Goal: Communication & Community: Ask a question

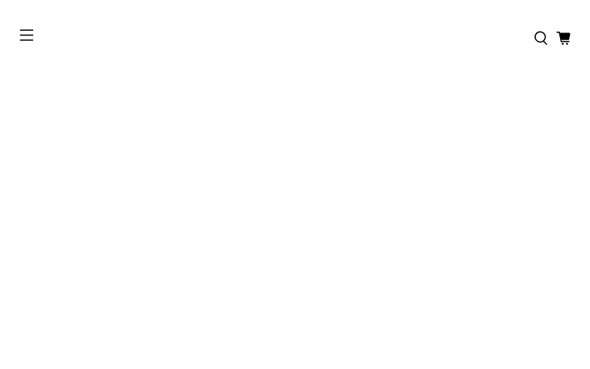
type input "**********"
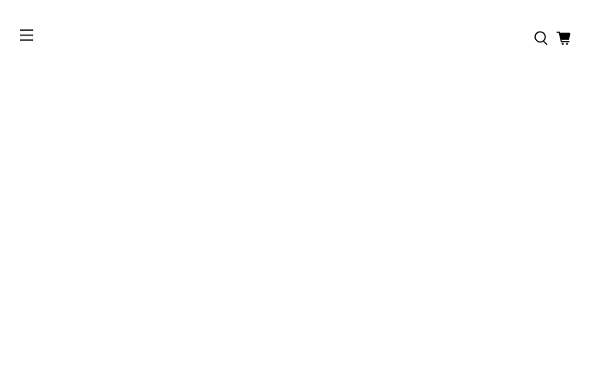
type input "**********"
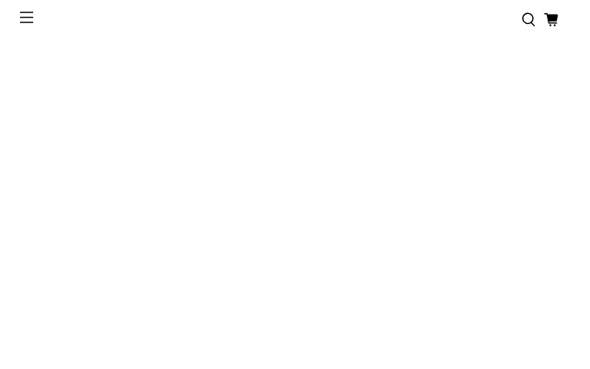
type input "**********"
